Goal: Download file/media

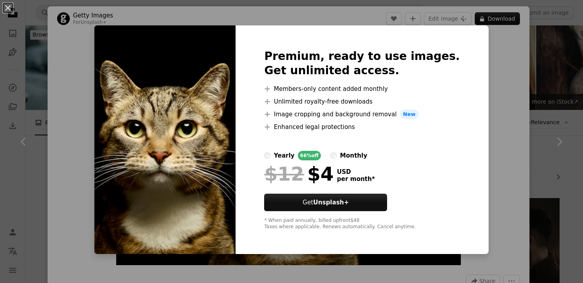
scroll to position [469, 0]
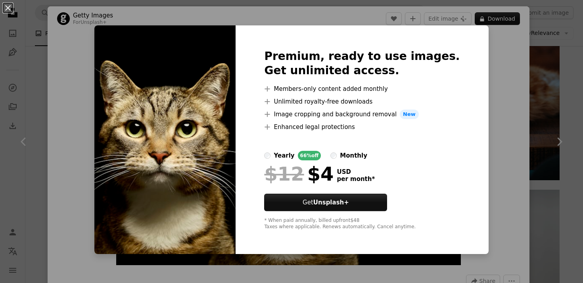
click at [90, 78] on div "An X shape Premium, ready to use images. Get unlimited access. A plus sign Memb…" at bounding box center [291, 141] width 583 height 283
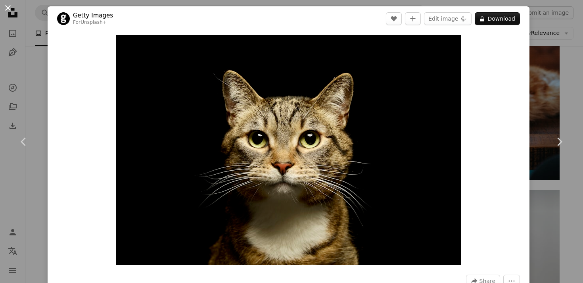
click at [9, 10] on button "An X shape" at bounding box center [8, 8] width 10 height 10
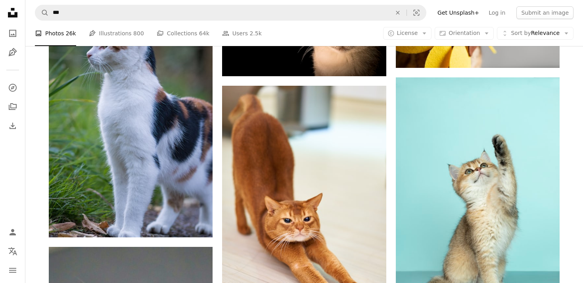
scroll to position [705, 0]
